Goal: Contribute content: Add original content to the website for others to see

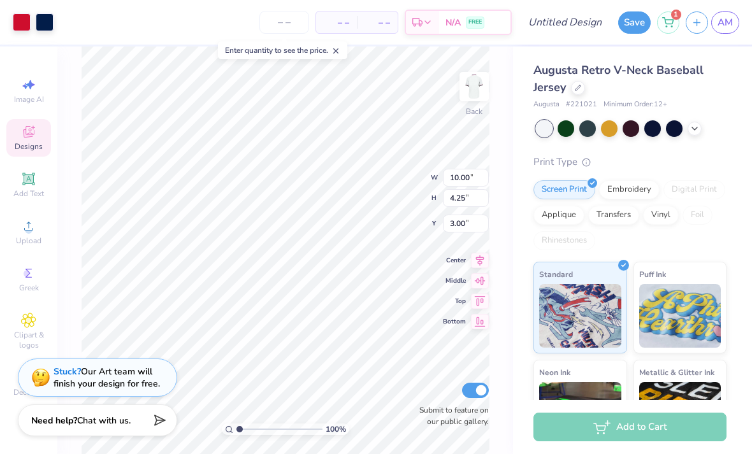
click at [718, 31] on link "AM" at bounding box center [725, 22] width 28 height 22
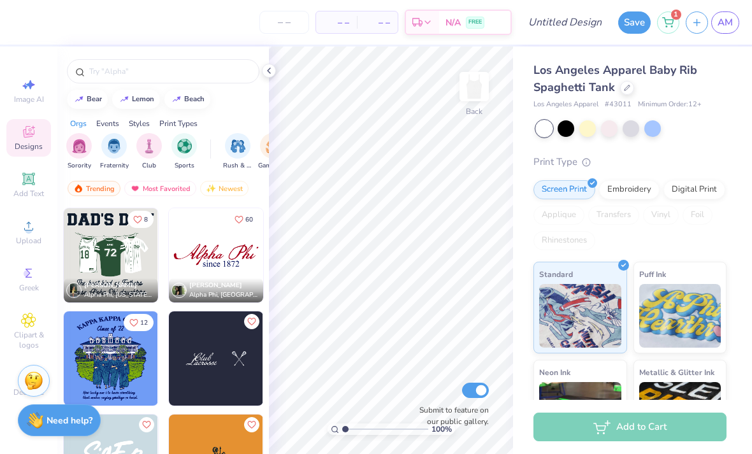
scroll to position [3714, 0]
click at [226, 266] on img at bounding box center [216, 255] width 94 height 94
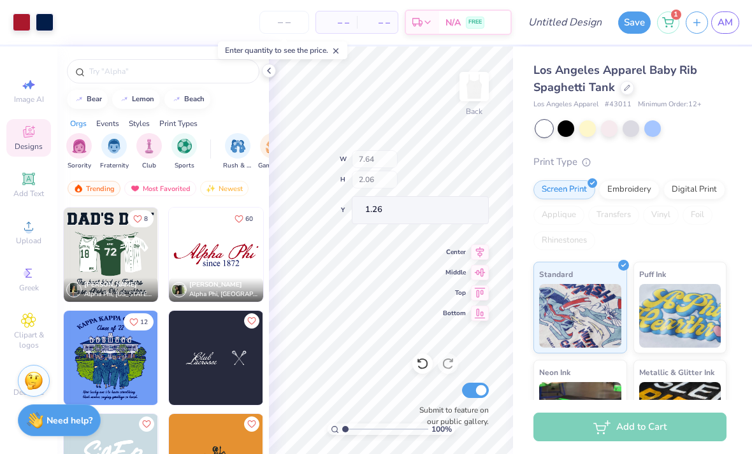
type input "1.20"
type input "1.07"
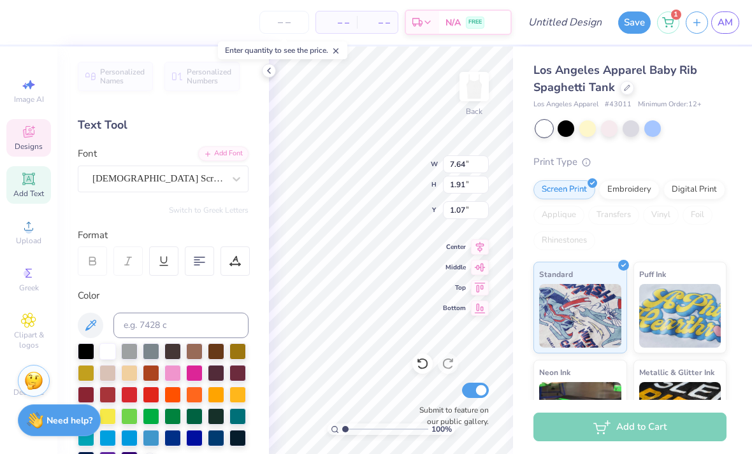
scroll to position [60, 0]
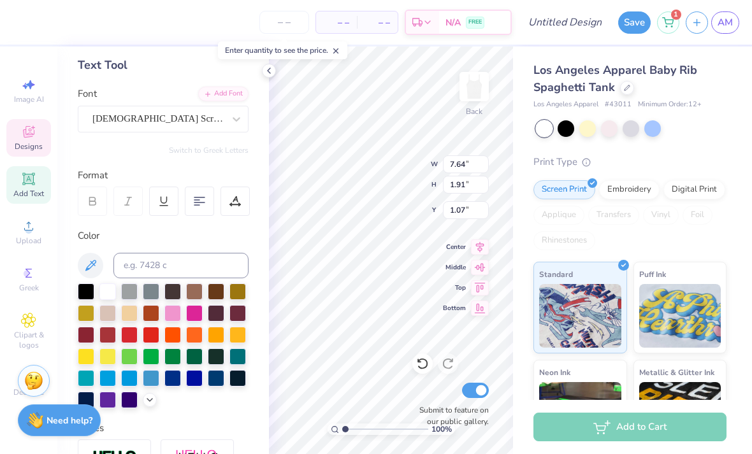
click at [196, 357] on div at bounding box center [194, 356] width 17 height 17
click at [461, 217] on input "1.07" at bounding box center [466, 210] width 46 height 18
click at [448, 208] on input "1.07" at bounding box center [466, 210] width 46 height 18
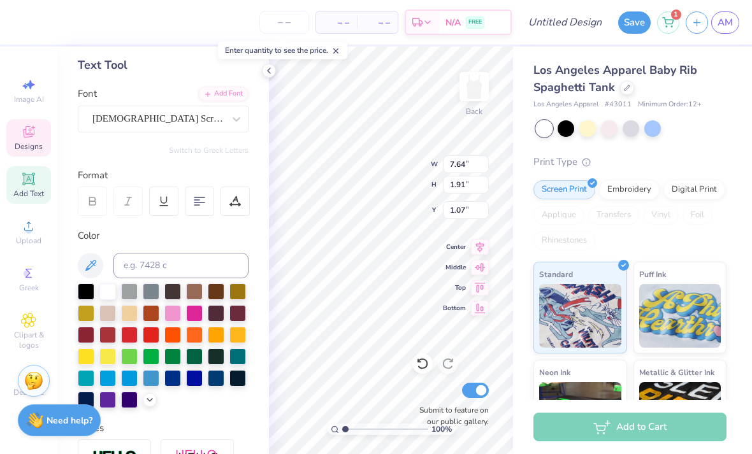
type input "1.35"
type textarea "Super Senoirs 2026 P7hi"
type input "1.51"
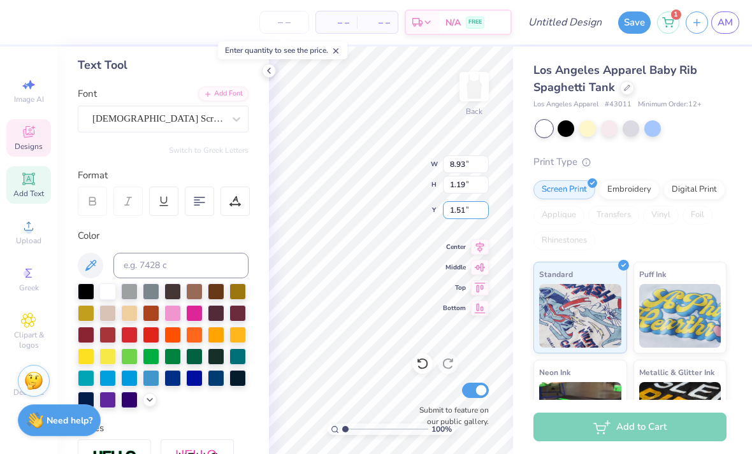
type input "1.51"
type textarea "Super Senoirs 2026"
type input "0.91"
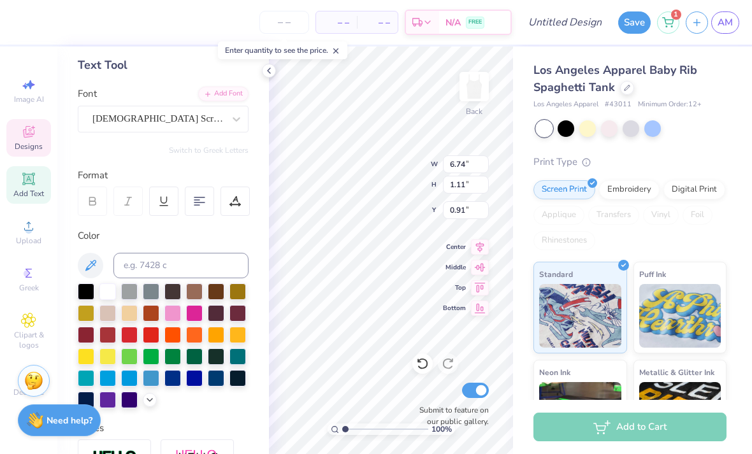
type input "7.66"
type input "1.26"
type input "0.96"
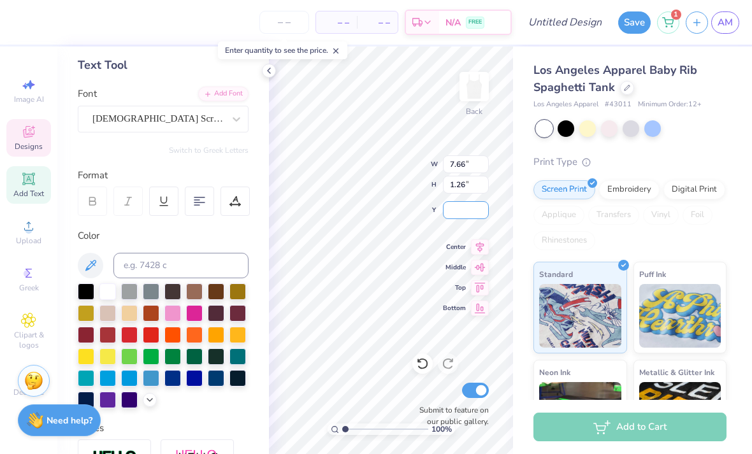
type input "8.95"
type input "1.47"
type input "1.04"
type input "2.99"
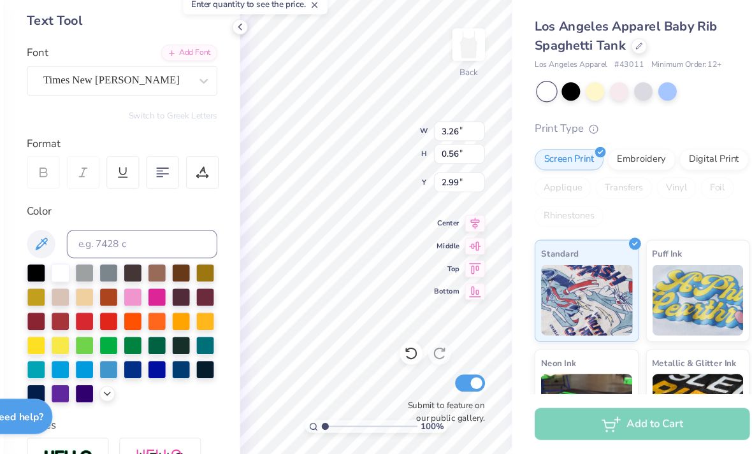
scroll to position [0, 2]
type textarea "since 2019"
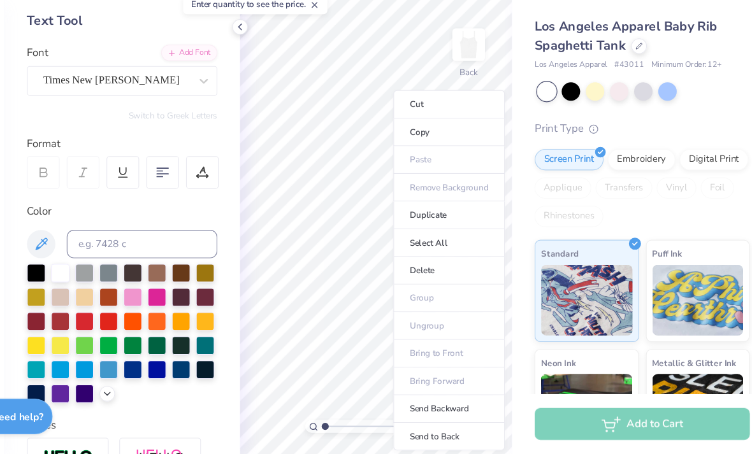
type input "2.51"
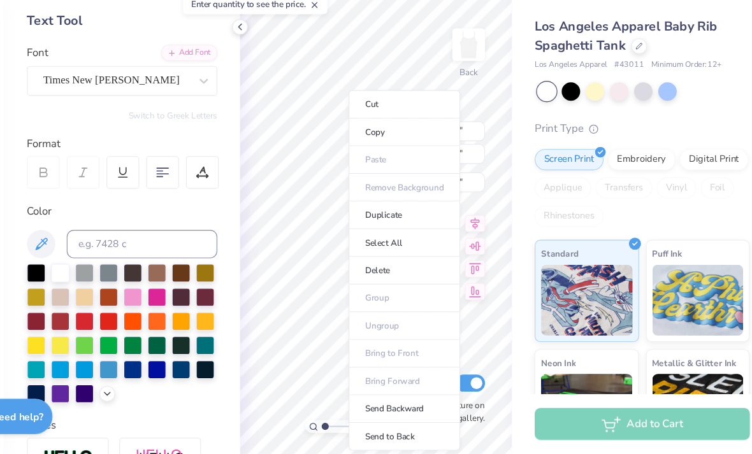
type input "2.95"
type input "0.51"
type input "2.56"
click at [366, 277] on li "Delete" at bounding box center [416, 289] width 100 height 25
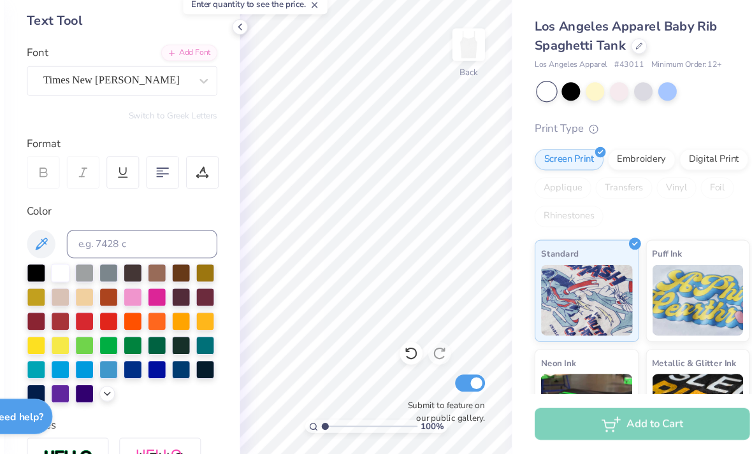
click at [416, 357] on icon at bounding box center [422, 363] width 13 height 13
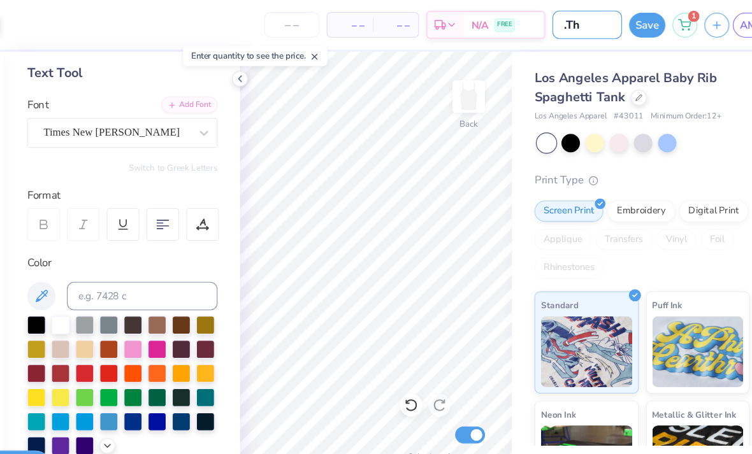
type input "."
type input "SSR Tee"
click at [633, 136] on div at bounding box center [631, 128] width 190 height 17
type input "20"
click at [76, 20] on div "20 Per Item Total Est. Delivery N/A FREE" at bounding box center [301, 22] width 483 height 45
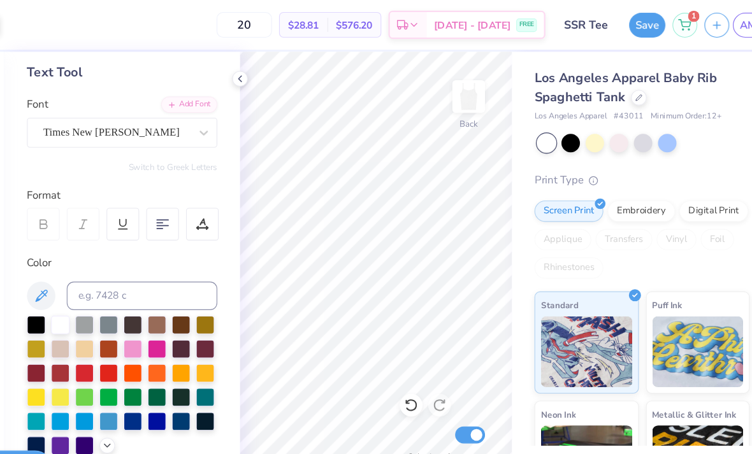
click at [618, 25] on button "Save" at bounding box center [634, 22] width 32 height 22
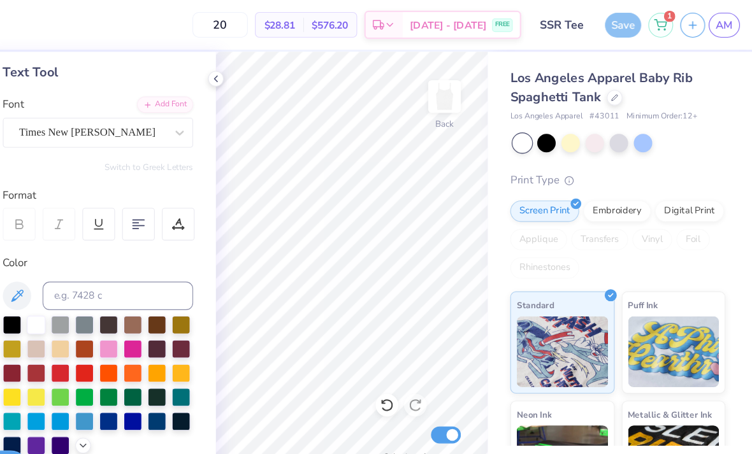
click at [711, 32] on link "AM" at bounding box center [725, 22] width 28 height 22
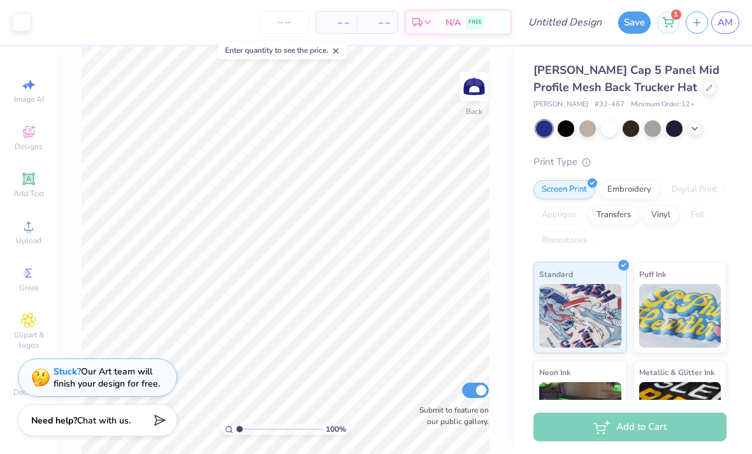
click at [702, 90] on div at bounding box center [709, 88] width 14 height 14
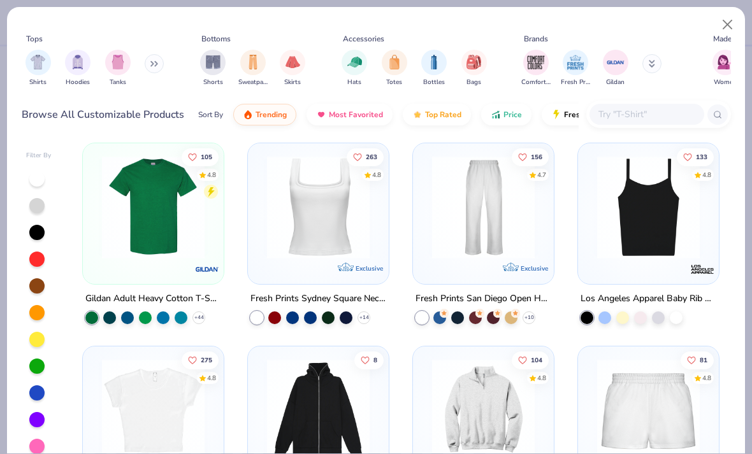
scroll to position [398, 0]
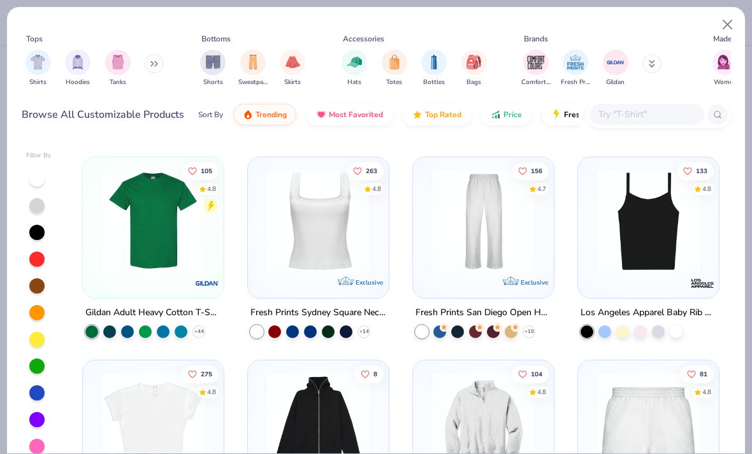
click at [324, 327] on div at bounding box center [328, 331] width 13 height 13
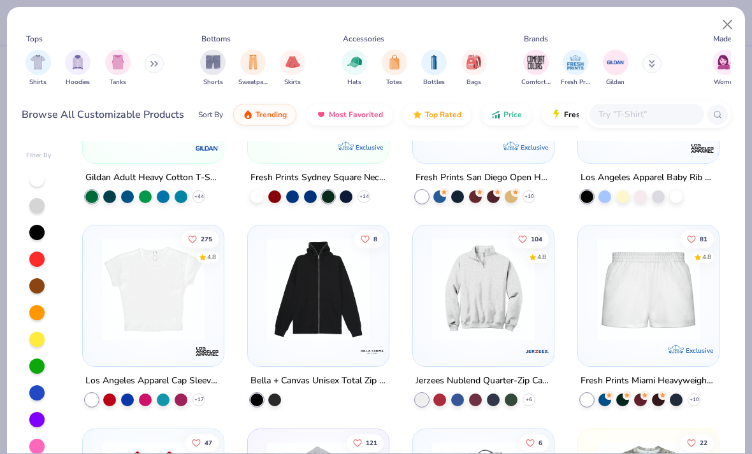
scroll to position [515, 0]
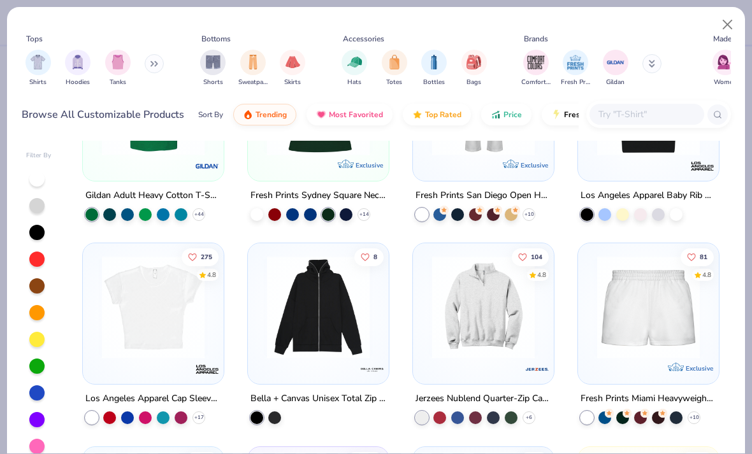
click at [672, 210] on div at bounding box center [675, 214] width 13 height 13
click at [673, 211] on div at bounding box center [675, 214] width 13 height 13
click at [671, 171] on div "133 4.8" at bounding box center [648, 109] width 141 height 141
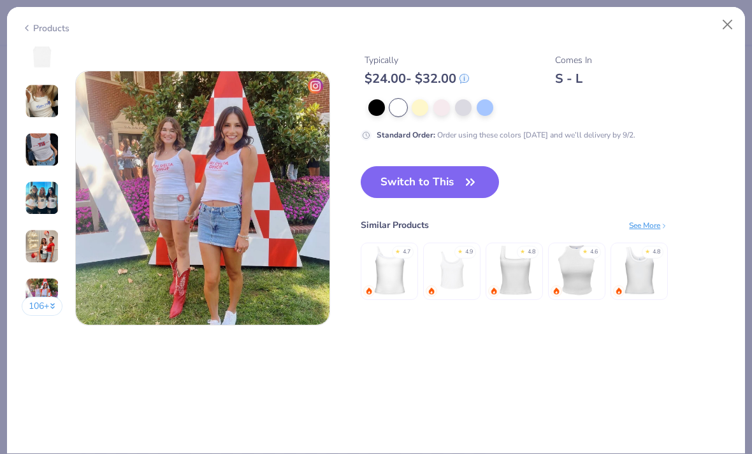
scroll to position [1695, 0]
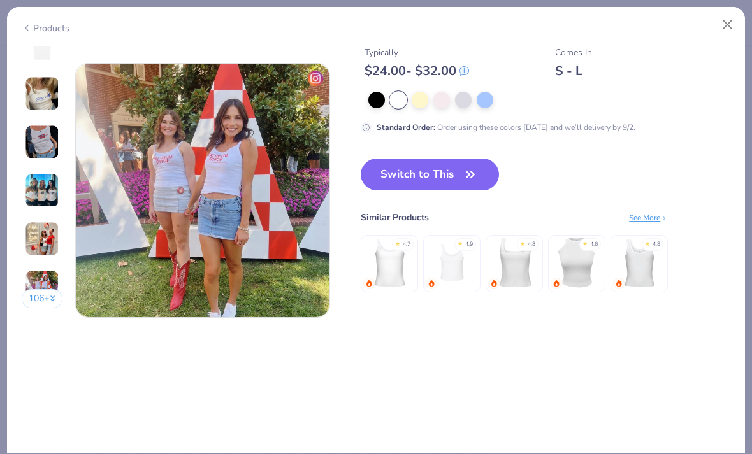
click at [433, 178] on button "Switch to This" at bounding box center [429, 175] width 138 height 32
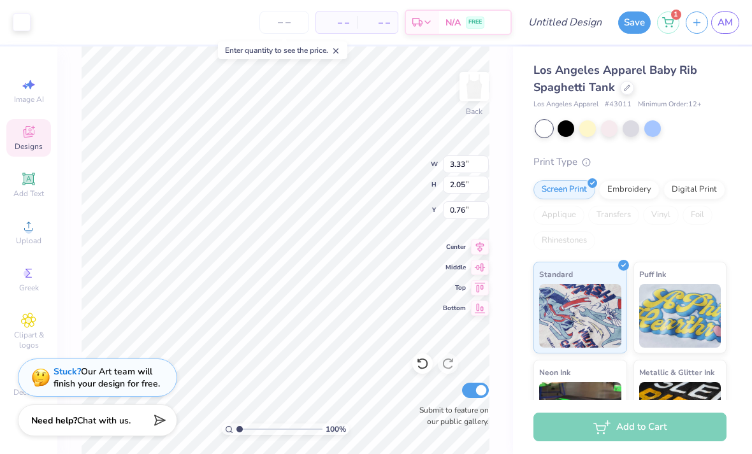
click at [30, 15] on div at bounding box center [22, 22] width 18 height 18
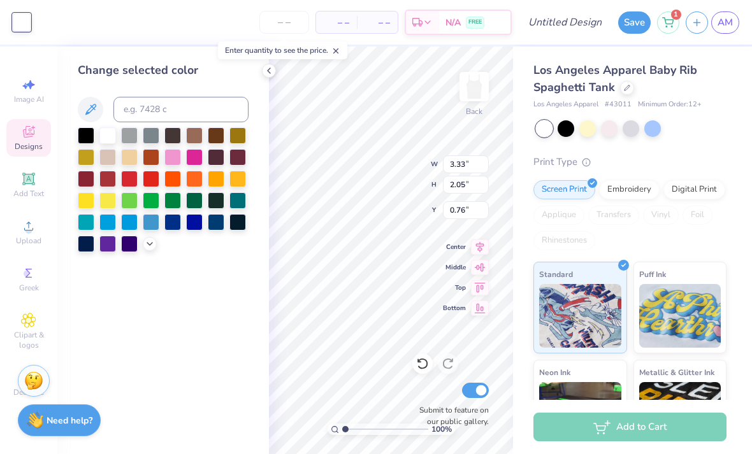
click at [195, 204] on div at bounding box center [194, 200] width 17 height 17
type input "0.76"
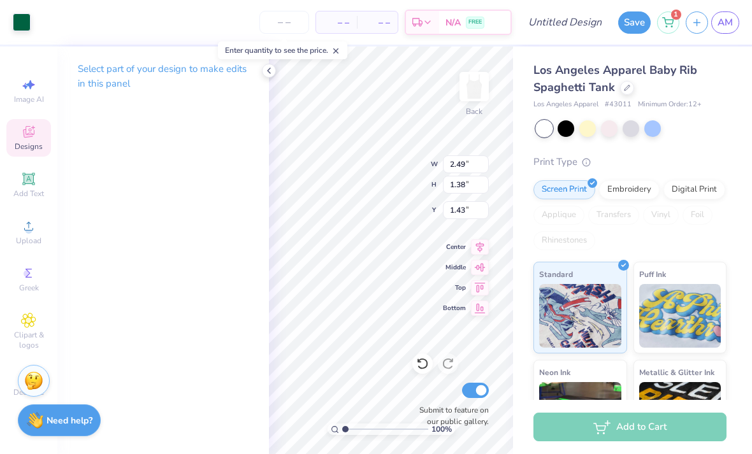
type input "1.53"
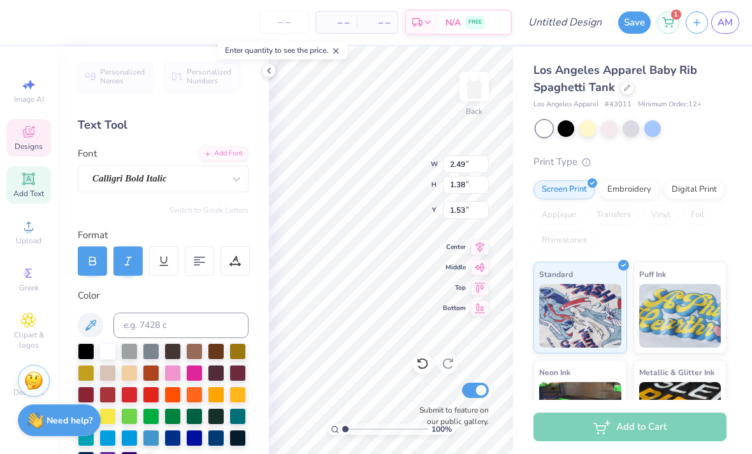
scroll to position [1, 1]
type textarea "Senoirs"
type input "2.36"
type input "1.09"
type input "0.76"
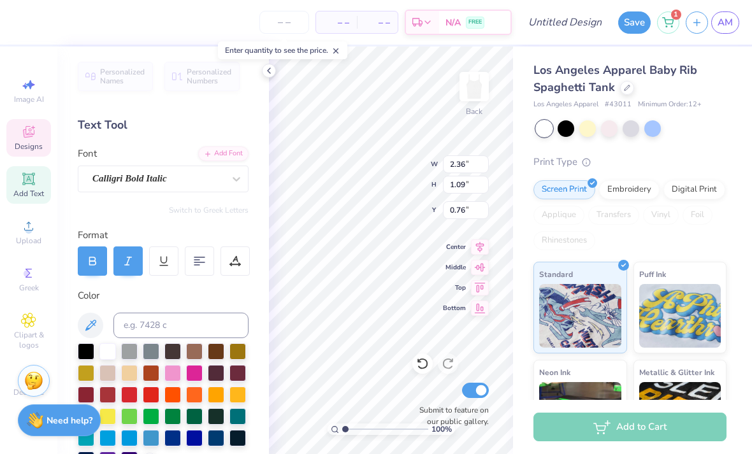
scroll to position [0, 1]
type textarea "Super"
type input "1.47"
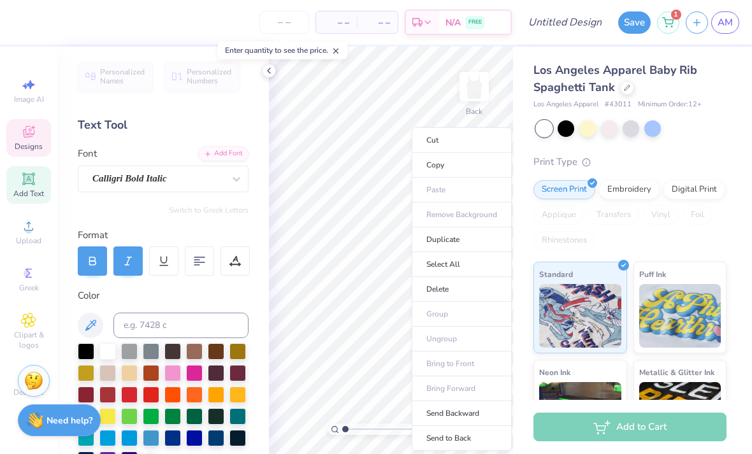
type input "1.45"
click at [417, 211] on ul "Cut Copy Paste Remove Background Duplicate Select All Delete Group Ungroup Brin…" at bounding box center [461, 289] width 100 height 324
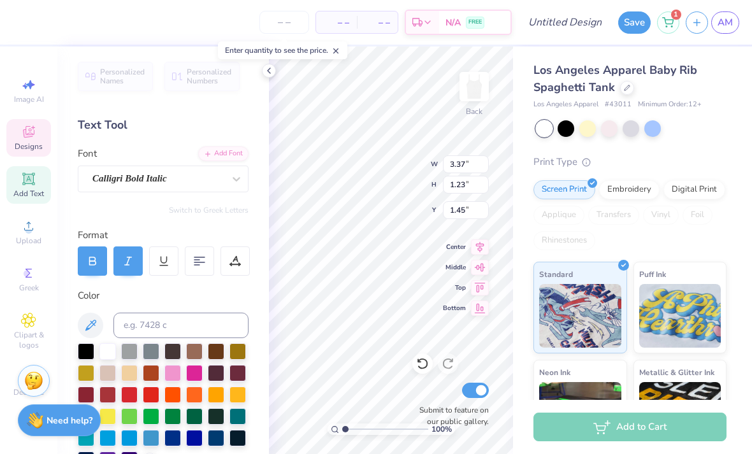
scroll to position [1, 3]
type textarea "Seniors '26"
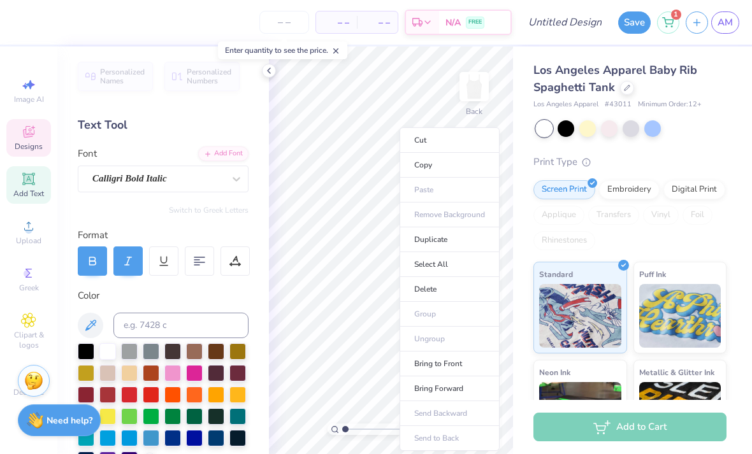
type input "0.76"
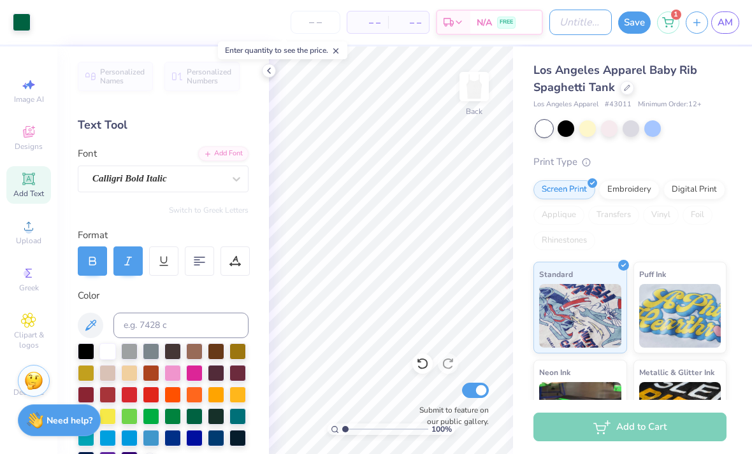
click at [572, 29] on input "Design Title" at bounding box center [580, 22] width 62 height 25
type input "SSR tee"
click at [329, 25] on input "number" at bounding box center [315, 22] width 50 height 23
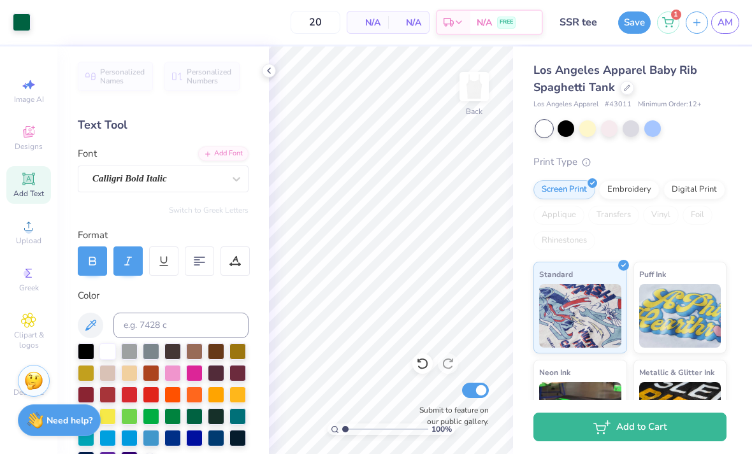
type input "20"
click at [634, 24] on button "Save" at bounding box center [634, 22] width 32 height 22
